Goal: Entertainment & Leisure: Consume media (video, audio)

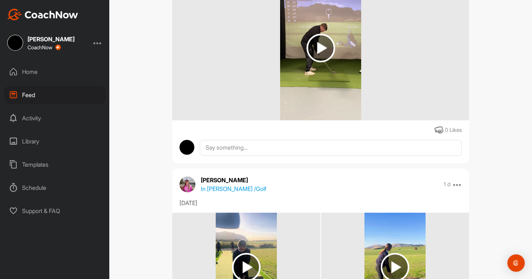
scroll to position [362, 0]
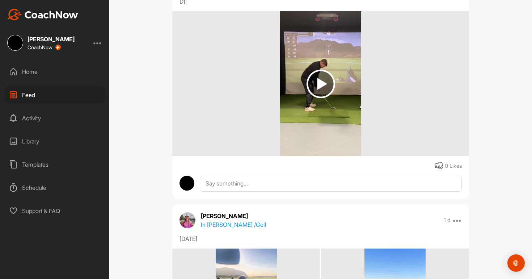
click at [321, 85] on img at bounding box center [321, 83] width 29 height 29
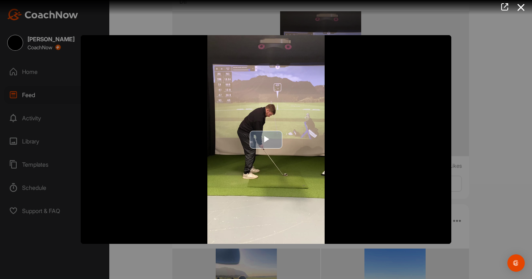
click at [266, 139] on span "Video Player" at bounding box center [266, 139] width 0 height 0
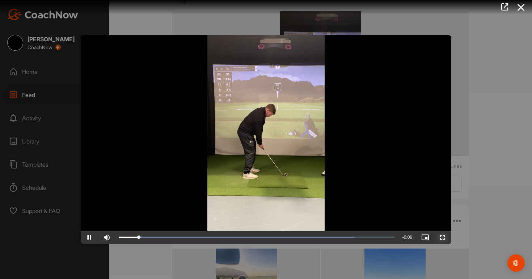
click at [442, 237] on span "Video Player" at bounding box center [442, 237] width 17 height 0
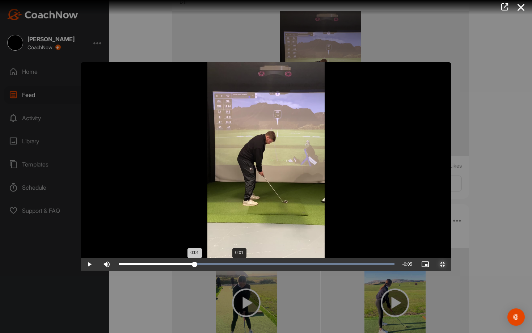
click at [158, 265] on div "Loaded : 100.00% 0:01 0:01" at bounding box center [256, 264] width 275 height 2
drag, startPoint x: 158, startPoint y: 326, endPoint x: 178, endPoint y: 333, distance: 20.8
click at [177, 271] on div "Loaded : 100.00% 0:01 0:01" at bounding box center [256, 264] width 283 height 13
drag, startPoint x: 178, startPoint y: 333, endPoint x: 206, endPoint y: 329, distance: 28.1
click at [206, 271] on div "Loaded : 100.00% 0:02 0:02" at bounding box center [256, 264] width 283 height 13
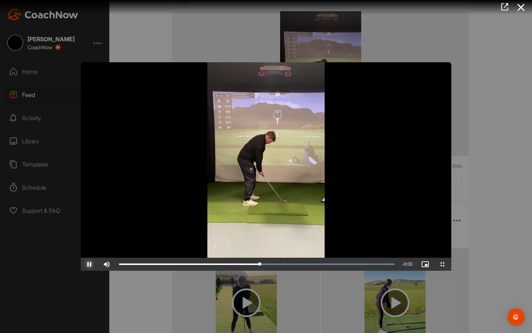
click at [81, 264] on span "Video Player" at bounding box center [89, 264] width 17 height 0
click at [222, 271] on div "Loaded : 100.00% 0:02 0:02" at bounding box center [256, 264] width 283 height 13
drag, startPoint x: 222, startPoint y: 328, endPoint x: 212, endPoint y: 329, distance: 10.1
click at [212, 265] on div "0:02" at bounding box center [173, 264] width 109 height 2
drag, startPoint x: 212, startPoint y: 329, endPoint x: 224, endPoint y: 329, distance: 11.9
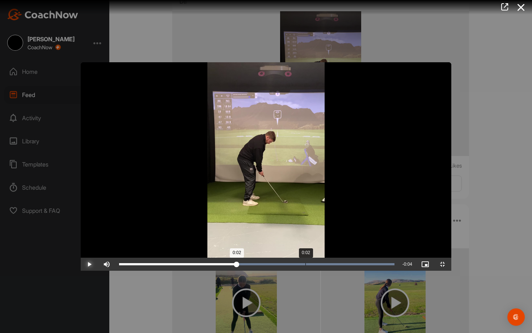
click at [224, 265] on div "0:02" at bounding box center [178, 264] width 118 height 2
click at [228, 265] on div "0:02" at bounding box center [178, 264] width 119 height 2
drag, startPoint x: 231, startPoint y: 329, endPoint x: 90, endPoint y: 324, distance: 141.2
click at [115, 271] on div "Loaded : 100.00% 0:00 0:00" at bounding box center [256, 264] width 283 height 13
click at [81, 264] on span "Video Player" at bounding box center [89, 264] width 17 height 0
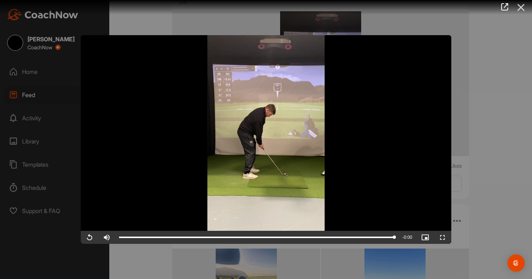
click at [522, 9] on icon at bounding box center [521, 7] width 17 height 13
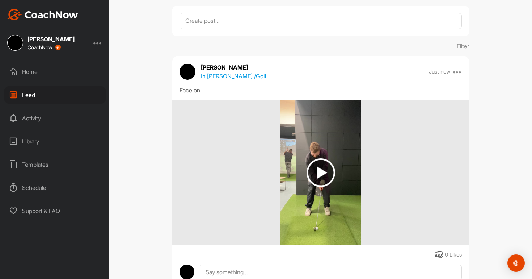
scroll to position [0, 0]
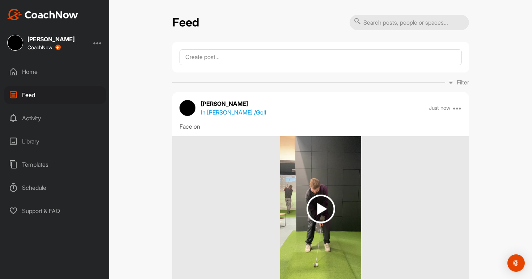
click at [317, 199] on img at bounding box center [321, 208] width 29 height 29
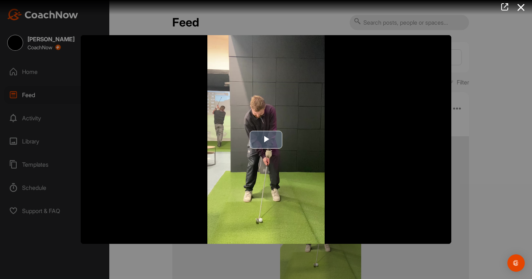
click at [266, 139] on span "Video Player" at bounding box center [266, 139] width 0 height 0
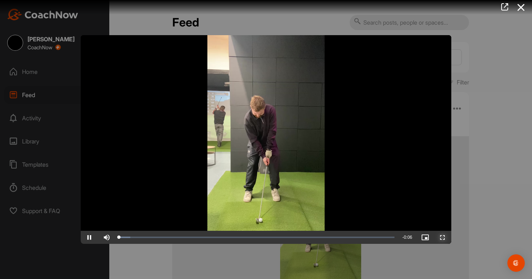
click at [445, 237] on span "Video Player" at bounding box center [442, 237] width 17 height 0
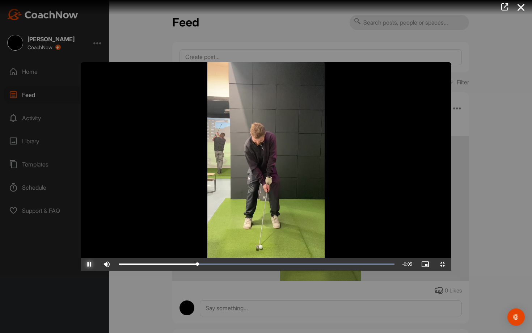
click at [81, 264] on span "Video Player" at bounding box center [89, 264] width 17 height 0
drag, startPoint x: 247, startPoint y: 328, endPoint x: 307, endPoint y: 326, distance: 59.4
click at [288, 265] on div "0:03" at bounding box center [203, 264] width 169 height 2
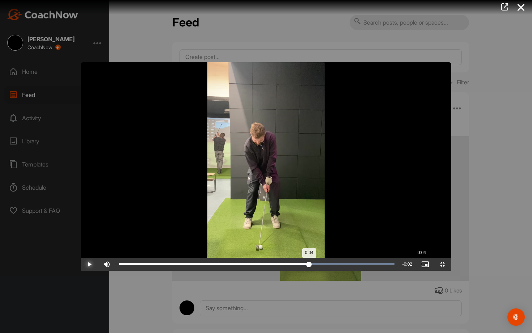
drag, startPoint x: 307, startPoint y: 326, endPoint x: 342, endPoint y: 327, distance: 35.9
click at [309, 265] on div "0:04" at bounding box center [214, 264] width 190 height 2
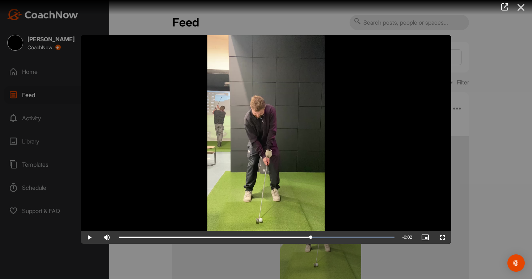
click at [521, 10] on icon at bounding box center [521, 7] width 17 height 13
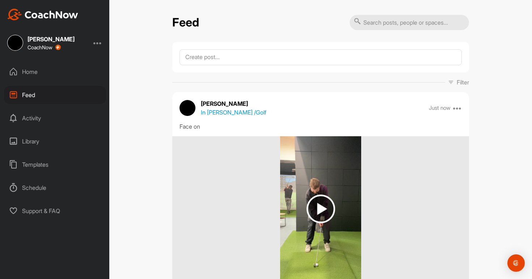
click at [39, 71] on div "Home" at bounding box center [55, 72] width 102 height 18
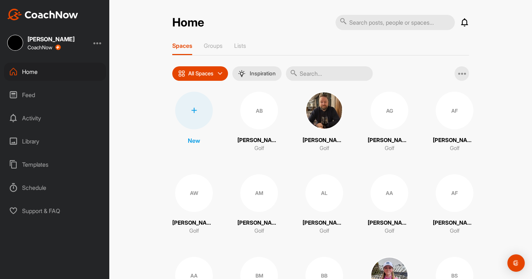
click at [35, 97] on div "Feed" at bounding box center [55, 95] width 102 height 18
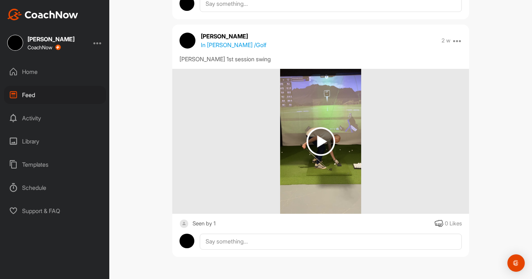
scroll to position [8947, 0]
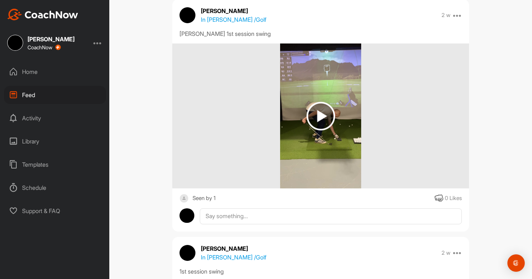
click at [325, 128] on img at bounding box center [321, 116] width 29 height 29
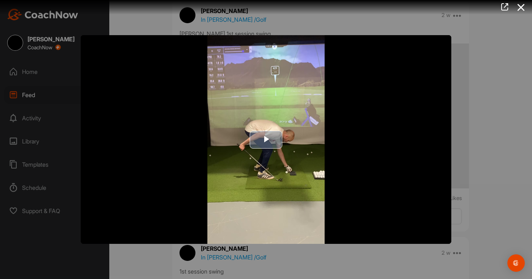
click at [266, 139] on span "Video Player" at bounding box center [266, 139] width 0 height 0
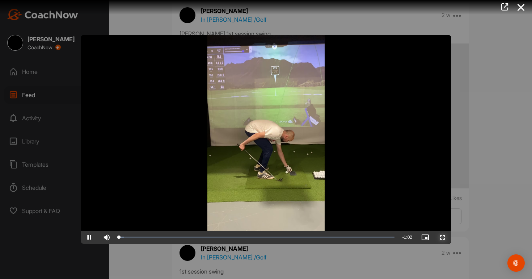
click at [442, 237] on span "Video Player" at bounding box center [442, 237] width 17 height 0
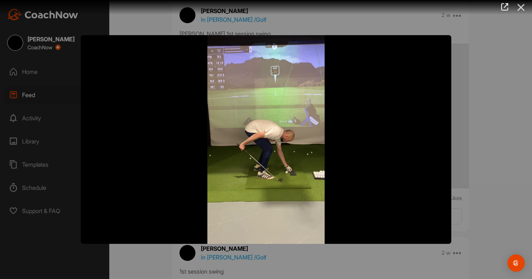
click at [524, 8] on icon at bounding box center [521, 7] width 17 height 13
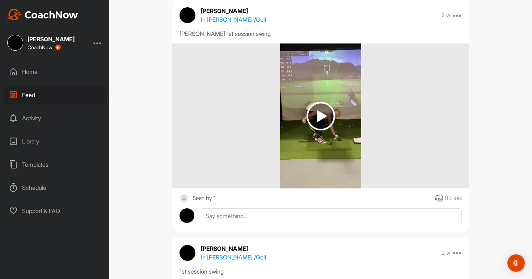
click at [27, 71] on div "Home" at bounding box center [55, 72] width 102 height 18
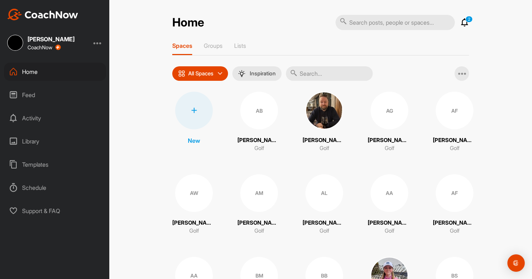
click at [26, 97] on div "Feed" at bounding box center [55, 95] width 102 height 18
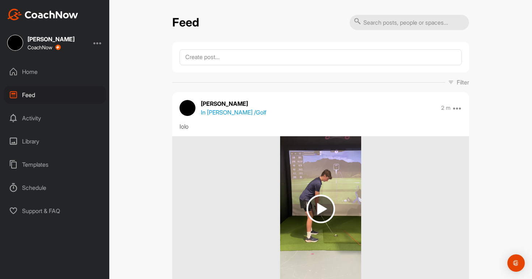
click at [324, 208] on img at bounding box center [321, 208] width 29 height 29
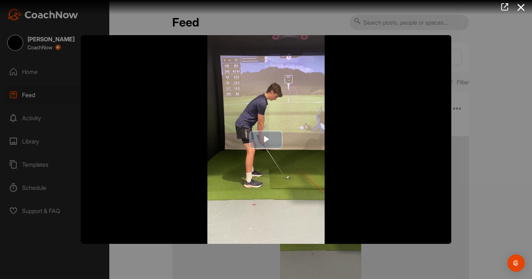
click at [266, 139] on span "Video Player" at bounding box center [266, 139] width 0 height 0
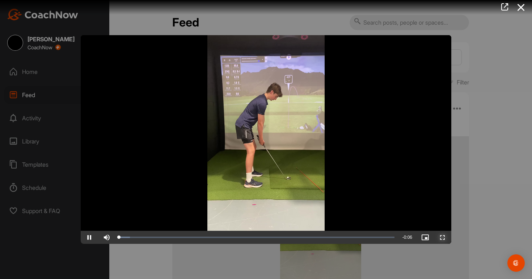
click at [449, 237] on span "Video Player" at bounding box center [442, 237] width 17 height 0
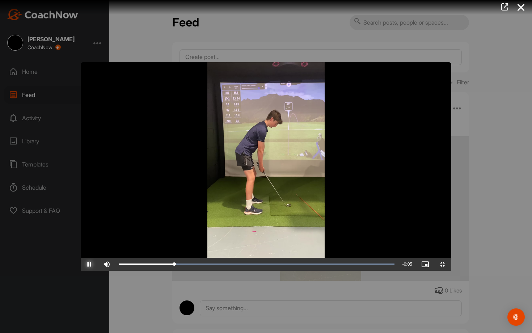
click at [81, 264] on span "Video Player" at bounding box center [89, 264] width 17 height 0
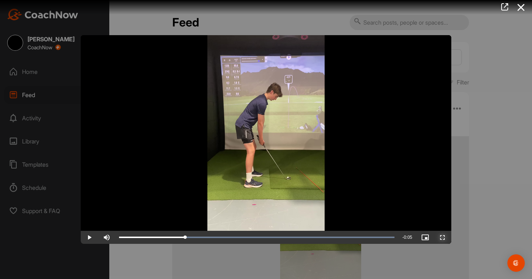
click at [442, 237] on span "Video Player" at bounding box center [442, 237] width 17 height 0
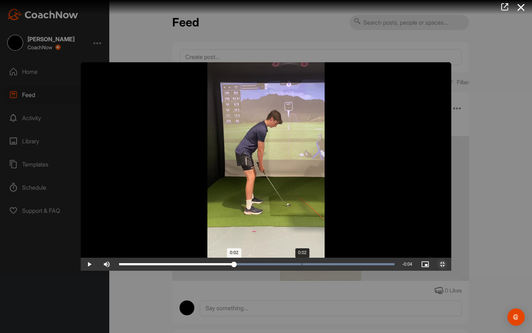
drag, startPoint x: 146, startPoint y: 327, endPoint x: 224, endPoint y: 330, distance: 78.6
click at [224, 271] on div "Loaded : 100.00% 0:02 0:02" at bounding box center [256, 264] width 283 height 13
drag, startPoint x: 226, startPoint y: 328, endPoint x: 270, endPoint y: 330, distance: 44.6
click at [270, 271] on div "Loaded : 100.00% 0:03 0:03" at bounding box center [256, 264] width 283 height 13
drag, startPoint x: 271, startPoint y: 329, endPoint x: 274, endPoint y: 331, distance: 3.9
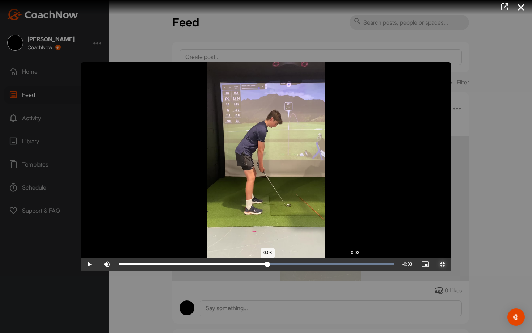
click at [274, 271] on div "Loaded : 100.00% 0:03 0:03" at bounding box center [256, 264] width 283 height 13
drag, startPoint x: 274, startPoint y: 328, endPoint x: 290, endPoint y: 329, distance: 15.6
click at [278, 265] on div "0:03" at bounding box center [198, 264] width 159 height 2
drag, startPoint x: 291, startPoint y: 329, endPoint x: 302, endPoint y: 329, distance: 11.2
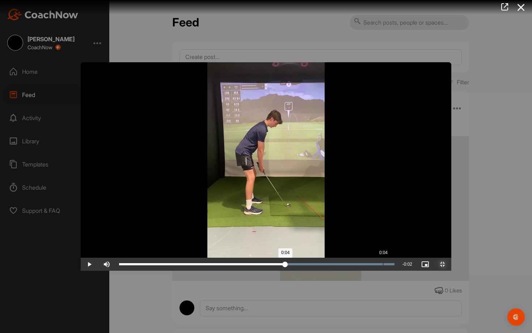
click at [285, 265] on div "0:04" at bounding box center [202, 264] width 166 height 2
drag, startPoint x: 302, startPoint y: 329, endPoint x: 340, endPoint y: 331, distance: 37.3
click at [340, 271] on div "Loaded : 100.00% 0:04 0:04" at bounding box center [256, 264] width 283 height 13
drag, startPoint x: 340, startPoint y: 331, endPoint x: 343, endPoint y: 330, distance: 4.0
click at [343, 271] on div "Loaded : 100.00% 0:04 0:04" at bounding box center [256, 264] width 283 height 13
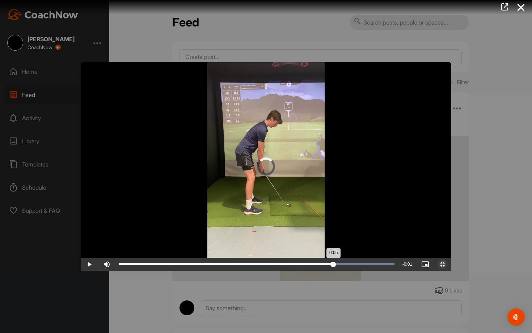
drag, startPoint x: 343, startPoint y: 330, endPoint x: 379, endPoint y: 332, distance: 35.9
click at [379, 271] on div "Loaded : 100.00% 0:05 0:05" at bounding box center [256, 264] width 283 height 13
click at [386, 271] on div "Loaded : 100.00% 0:05 0:05" at bounding box center [256, 264] width 283 height 13
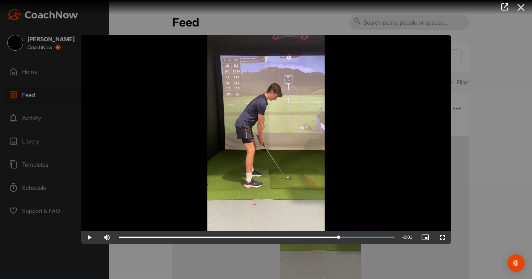
click at [519, 5] on icon at bounding box center [521, 7] width 17 height 13
